Goal: Information Seeking & Learning: Find specific fact

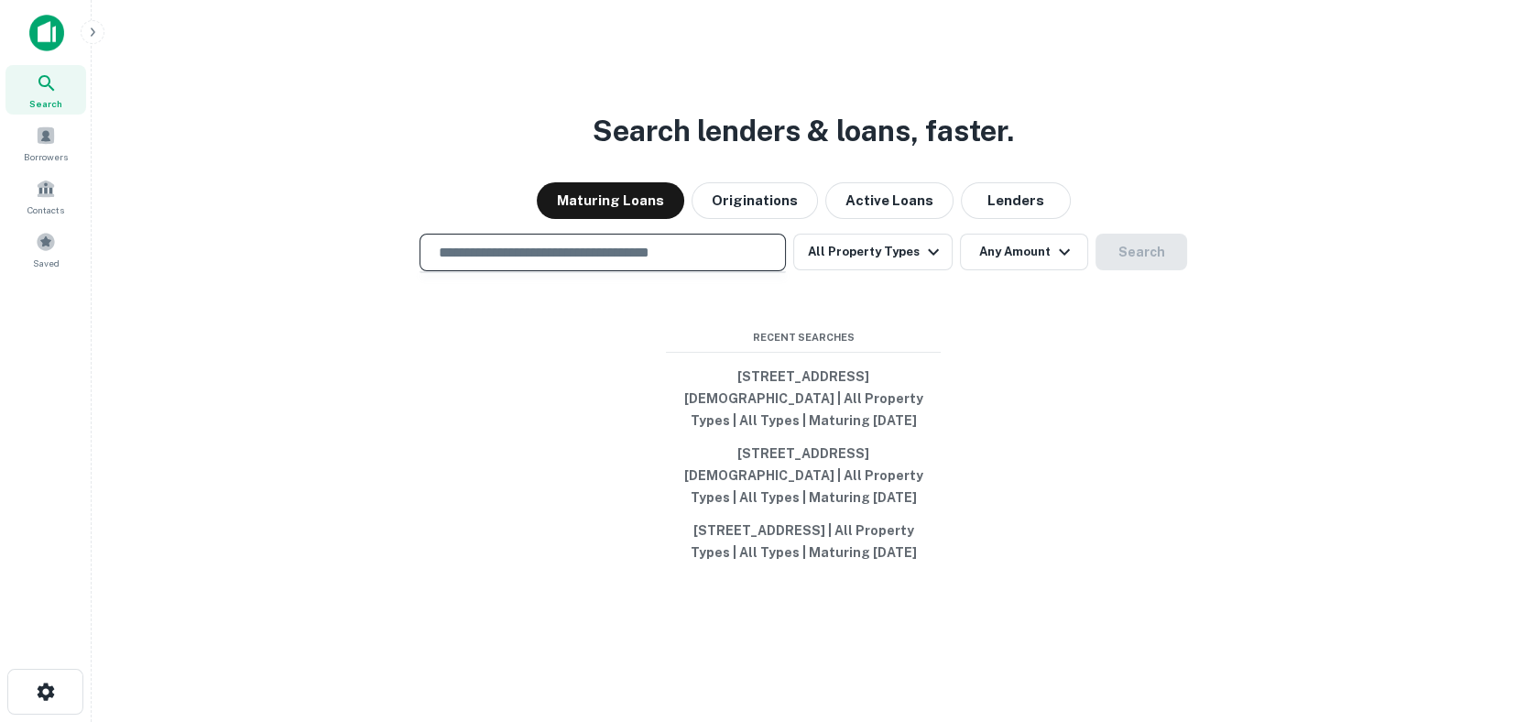
click at [558, 242] on input "text" at bounding box center [603, 252] width 350 height 21
click at [563, 242] on input "text" at bounding box center [603, 252] width 350 height 21
type input "**********"
click at [1116, 243] on button "Search" at bounding box center [1142, 252] width 92 height 37
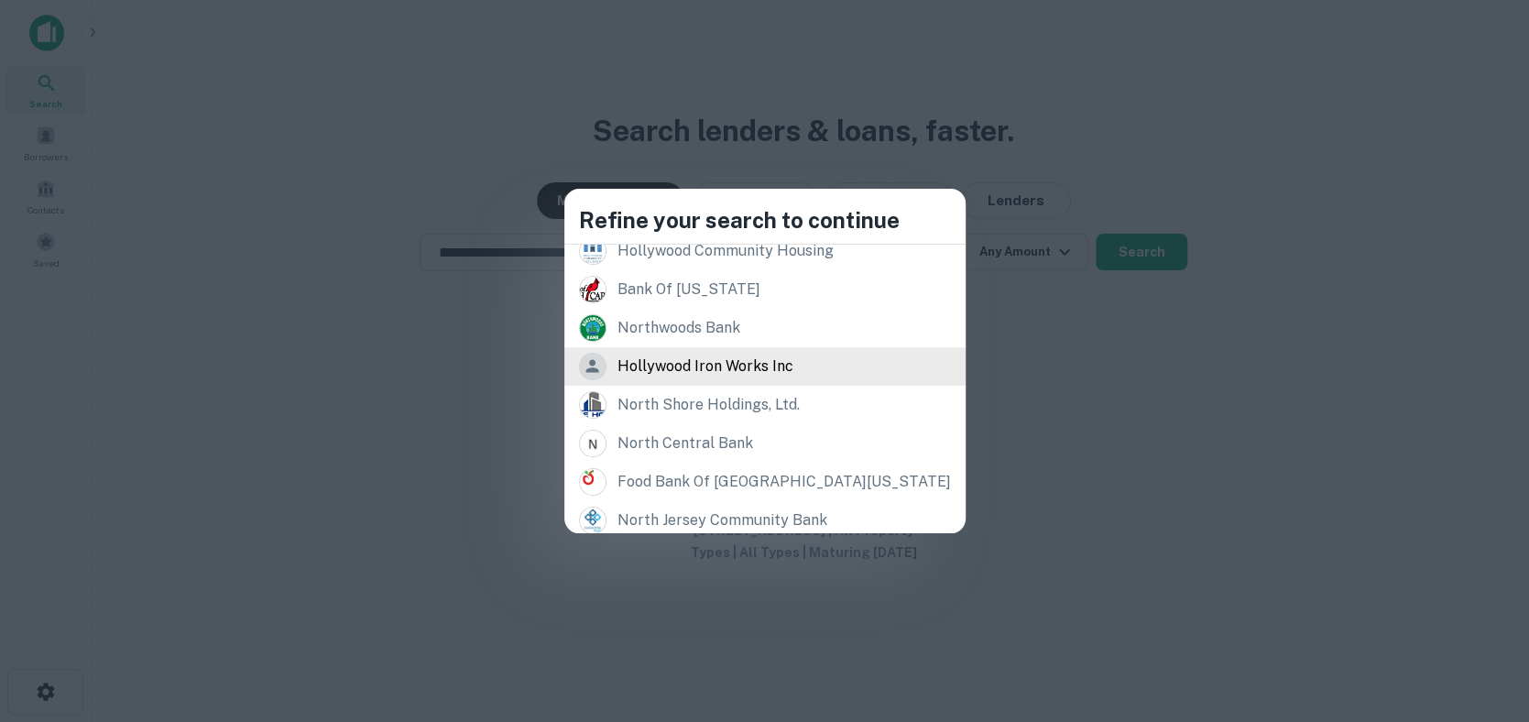
scroll to position [362, 0]
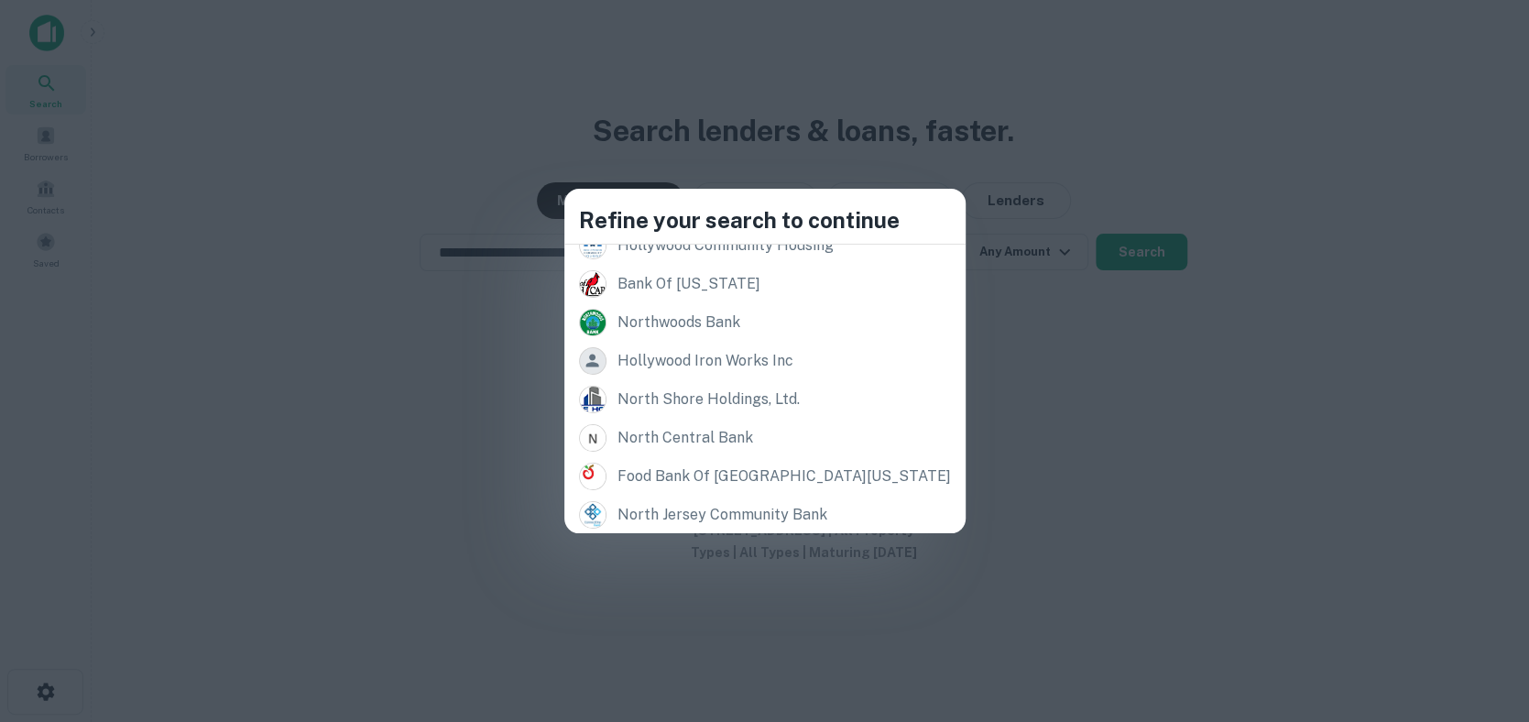
click at [1142, 357] on div "Refine your search to continue Records [STREET_ADDRESS] [STREET_ADDRESS] [STREE…" at bounding box center [764, 361] width 1529 height 722
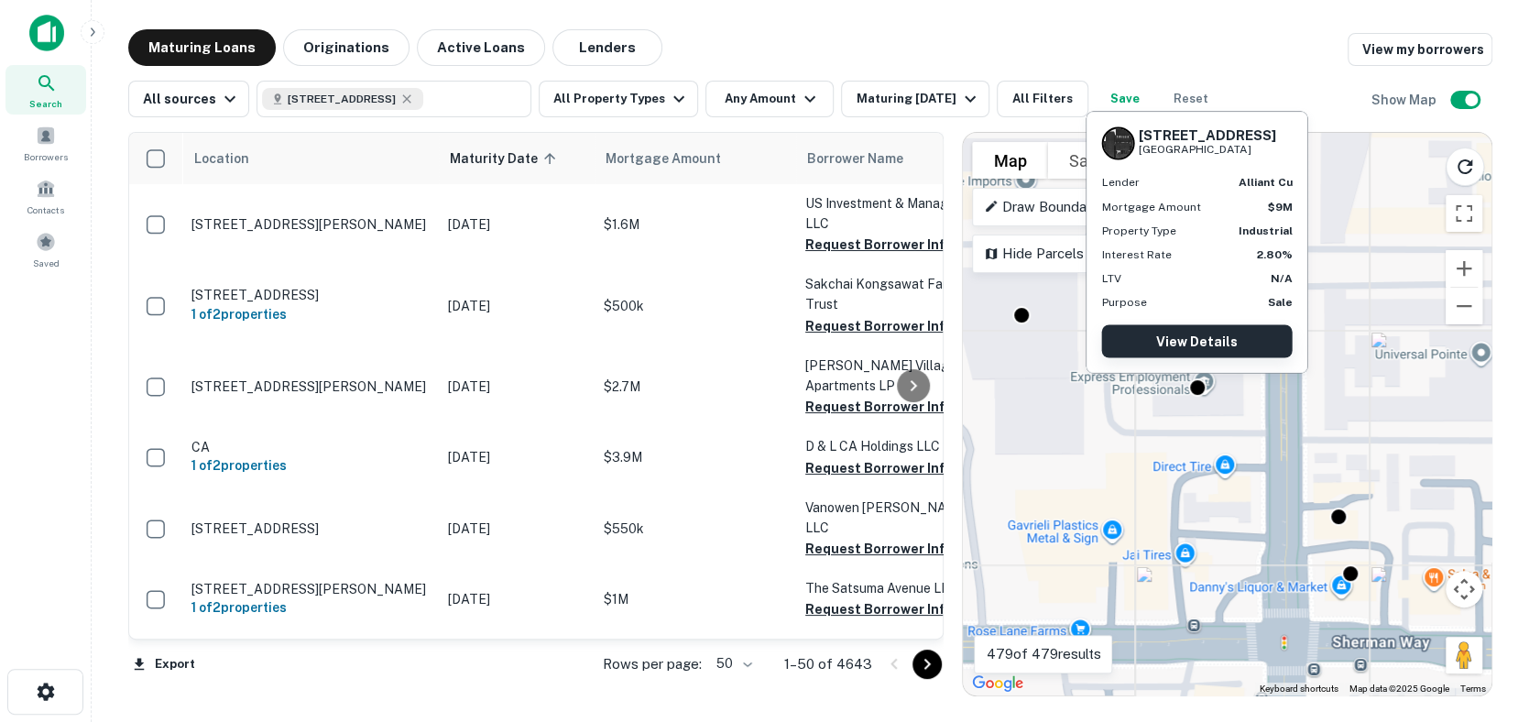
click at [1218, 341] on link "View Details" at bounding box center [1196, 340] width 191 height 33
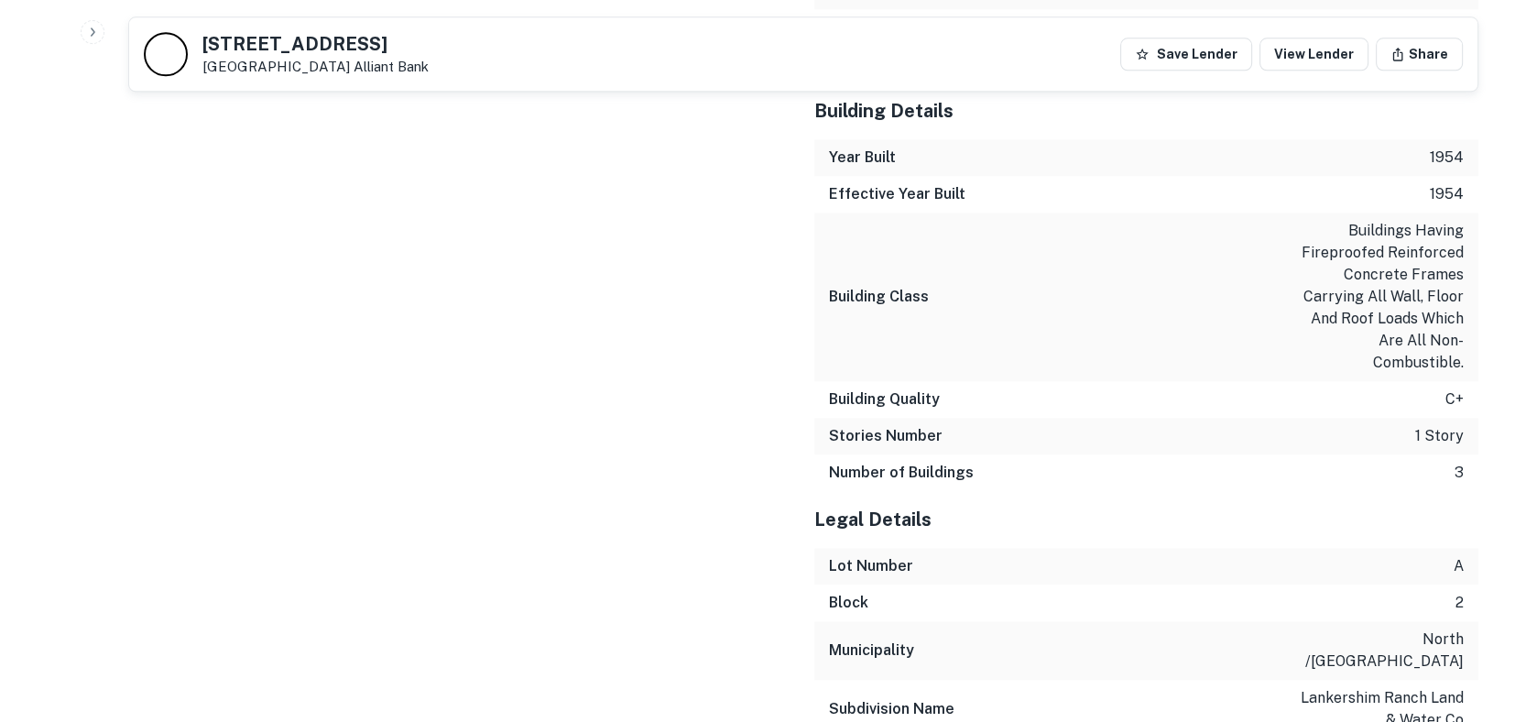
scroll to position [2694, 0]
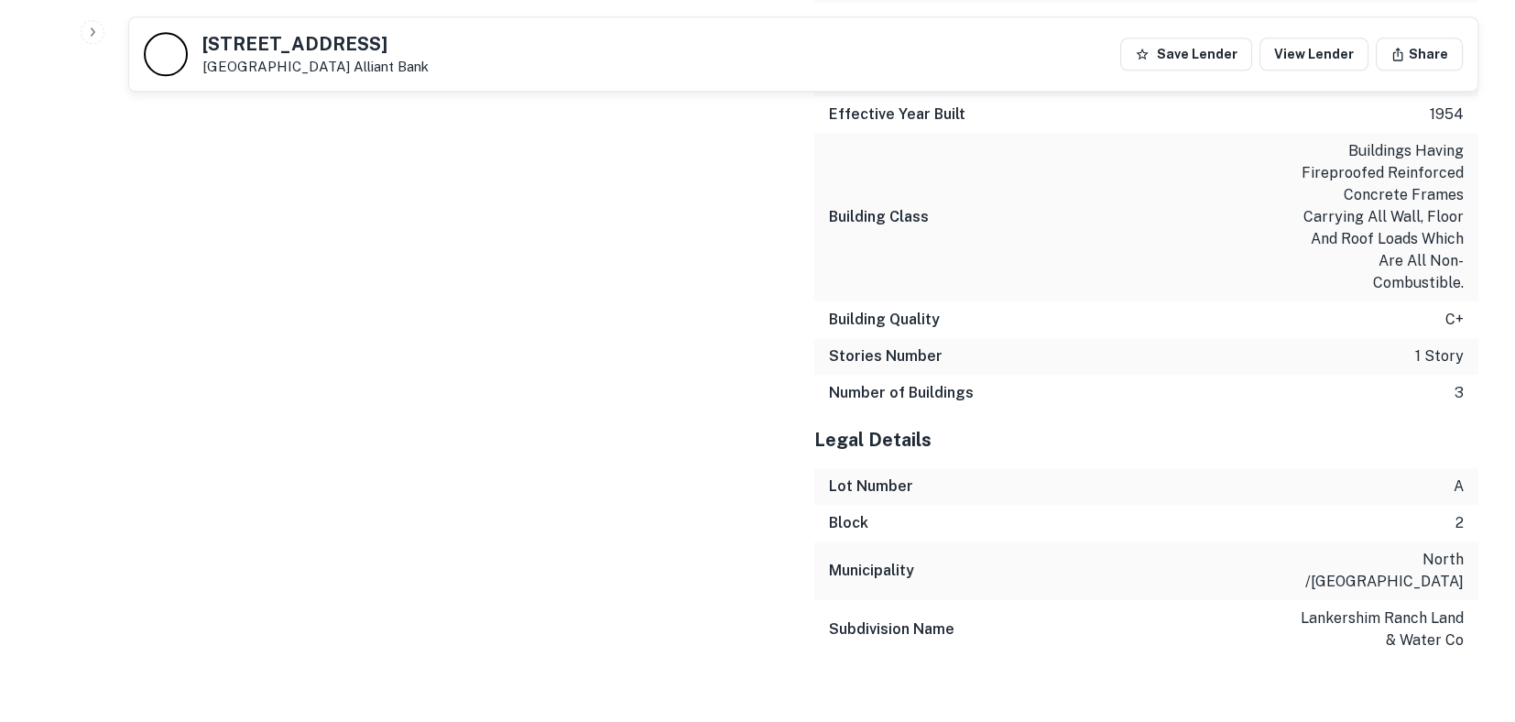
click at [1123, 301] on div "Building Quality c+" at bounding box center [1146, 319] width 664 height 37
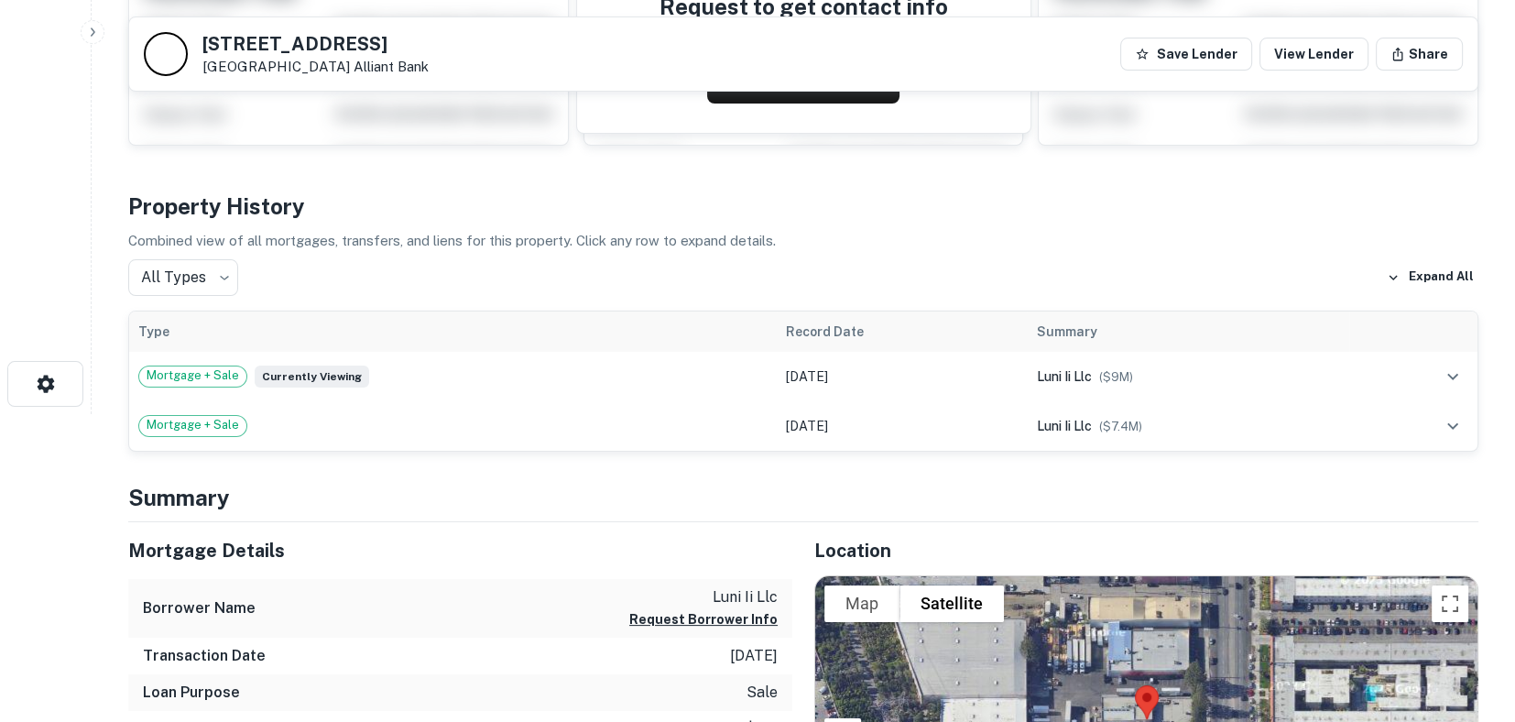
scroll to position [0, 0]
